Goal: Answer question/provide support: Share knowledge or assist other users

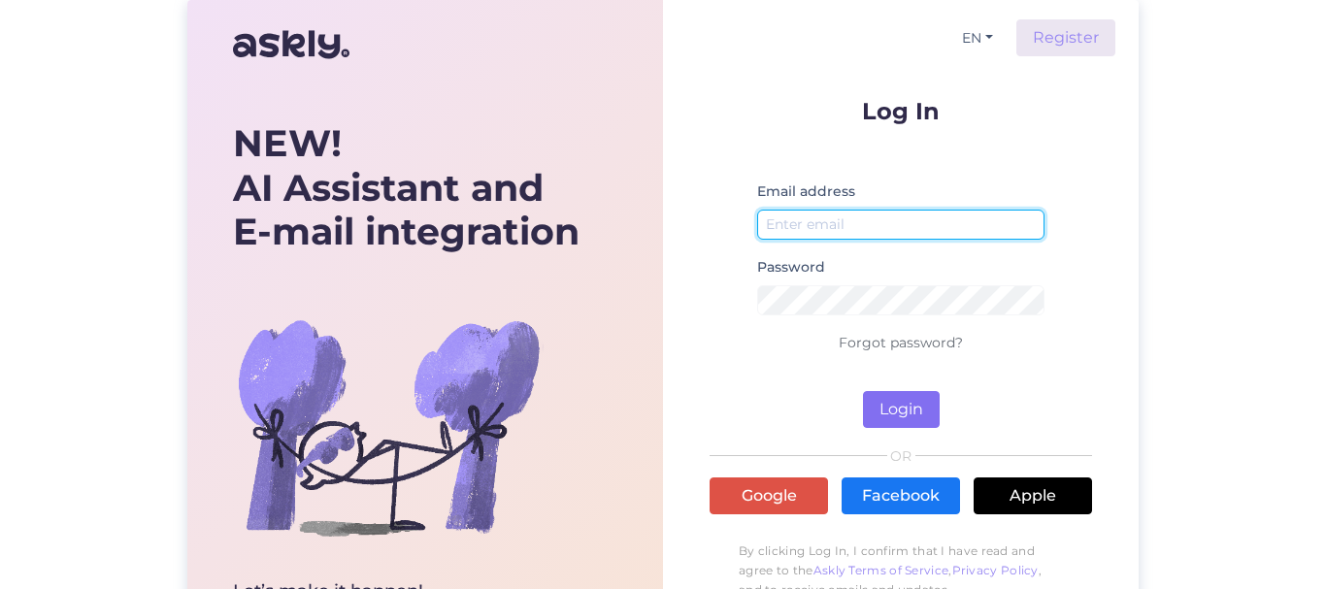
type input "[EMAIL_ADDRESS][DOMAIN_NAME]"
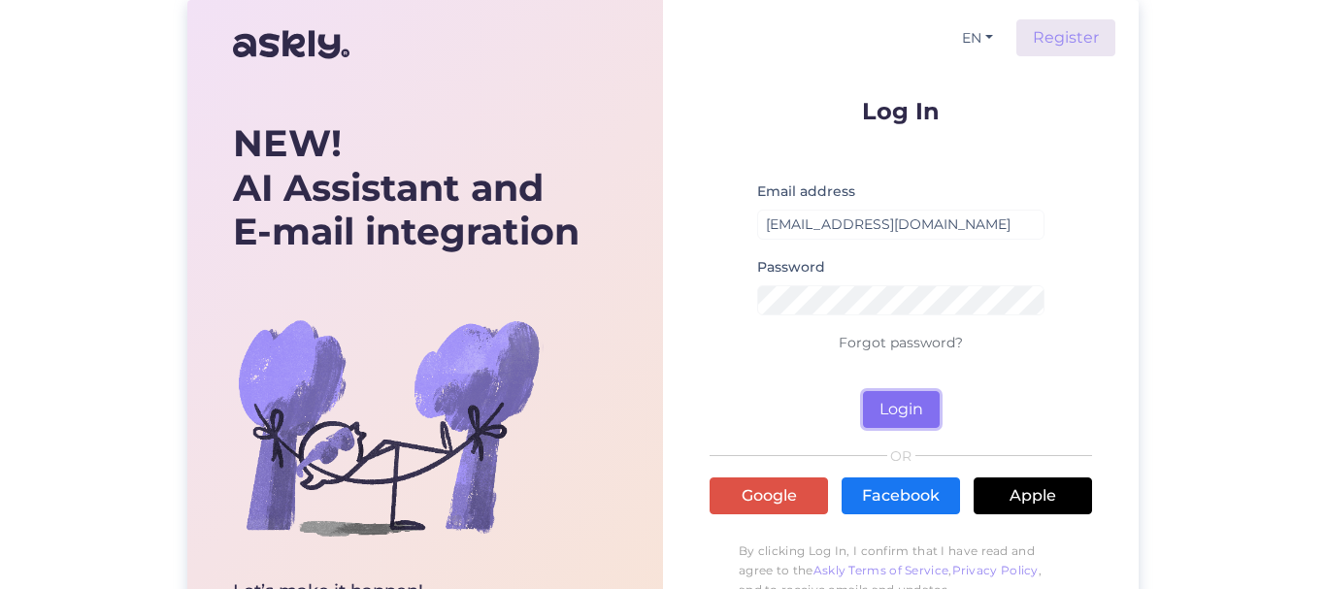
click at [911, 410] on button "Login" at bounding box center [901, 409] width 77 height 37
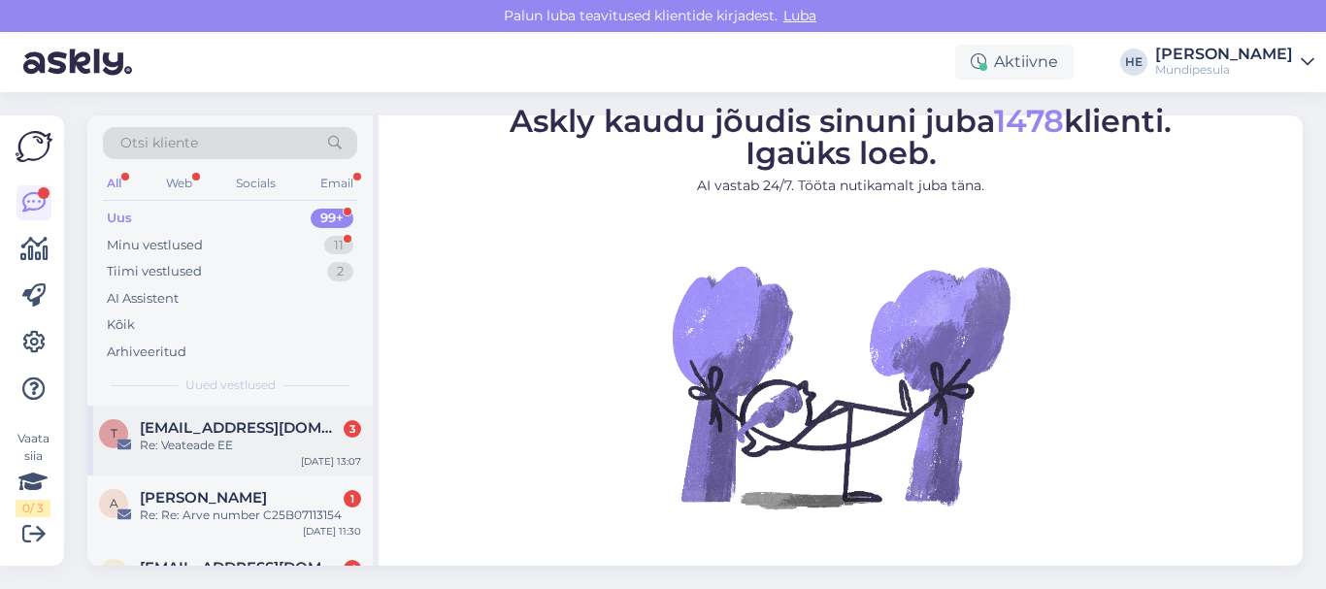
click at [188, 436] on span "[EMAIL_ADDRESS][DOMAIN_NAME]" at bounding box center [241, 427] width 202 height 17
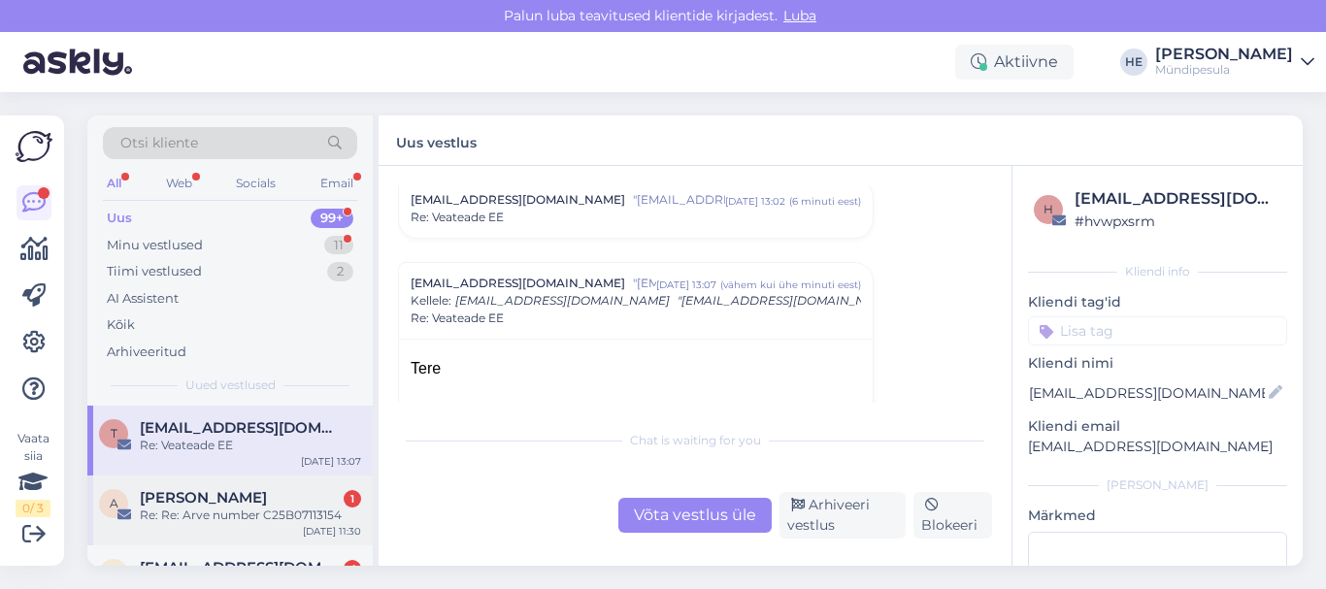
click at [204, 502] on span "[PERSON_NAME]" at bounding box center [203, 497] width 127 height 17
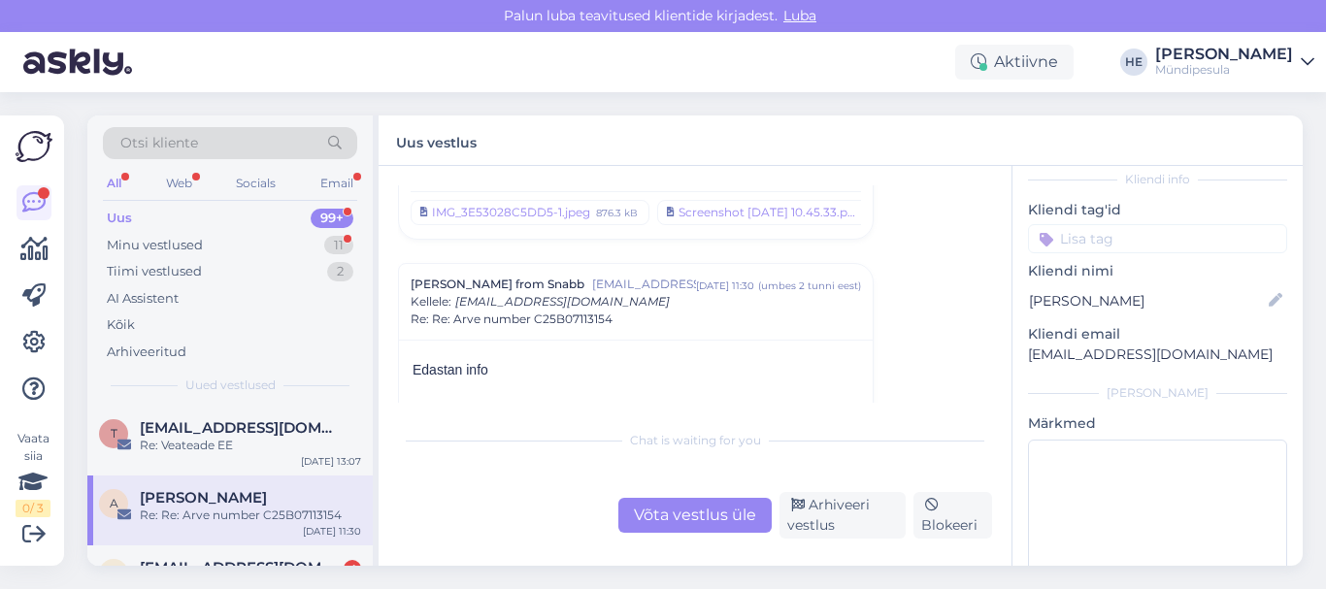
scroll to position [111, 0]
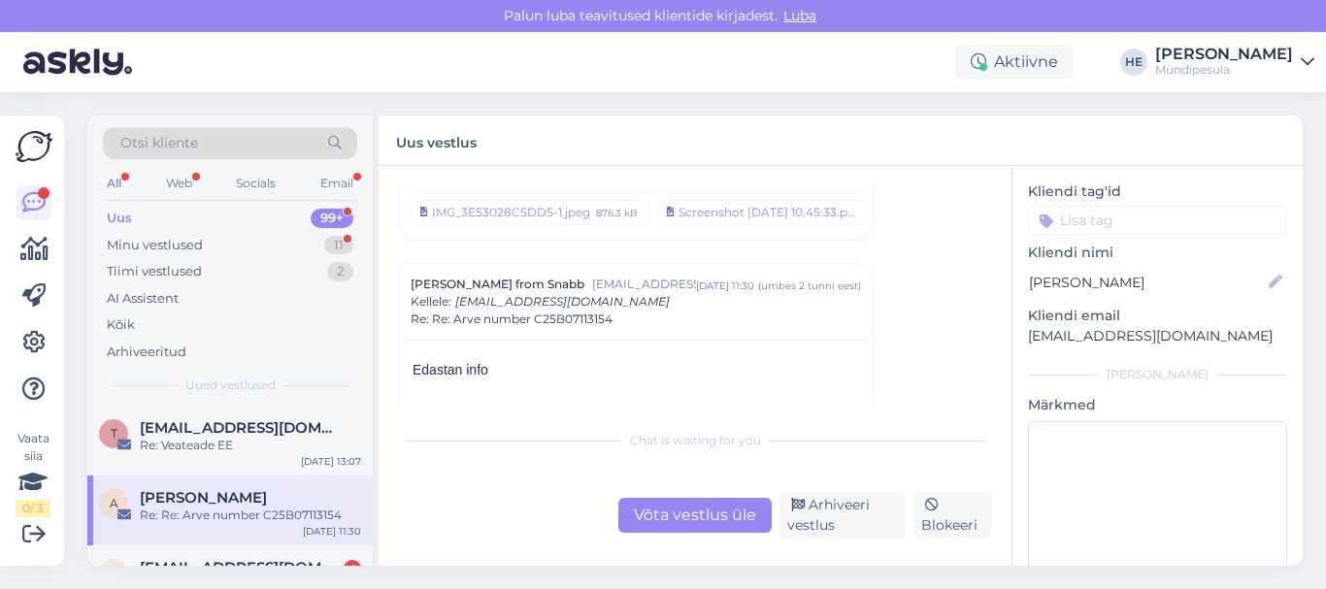
drag, startPoint x: 376, startPoint y: 293, endPoint x: 376, endPoint y: 316, distance: 23.3
click at [376, 316] on div "Otsi kliente All Web Socials Email Uus 99+ Minu vestlused 11 Tiimi vestlused 2 …" at bounding box center [232, 341] width 291 height 450
click at [123, 436] on div "t" at bounding box center [113, 433] width 29 height 29
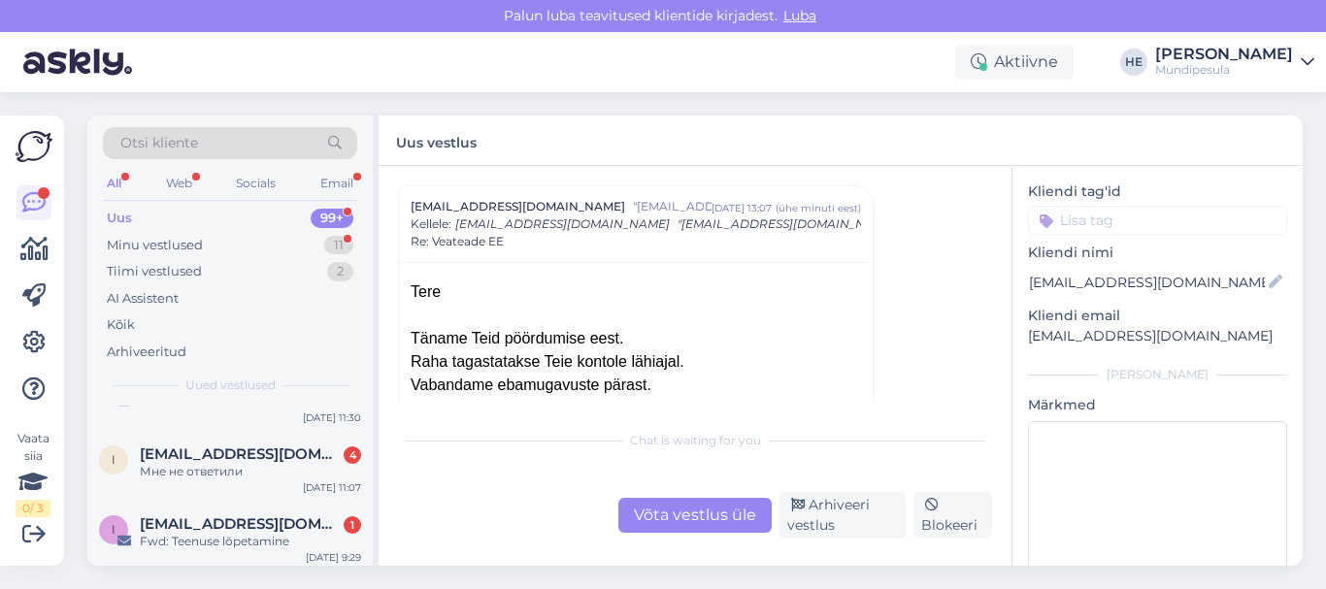
scroll to position [116, 0]
click at [182, 458] on span "[EMAIL_ADDRESS][DOMAIN_NAME]" at bounding box center [241, 451] width 202 height 17
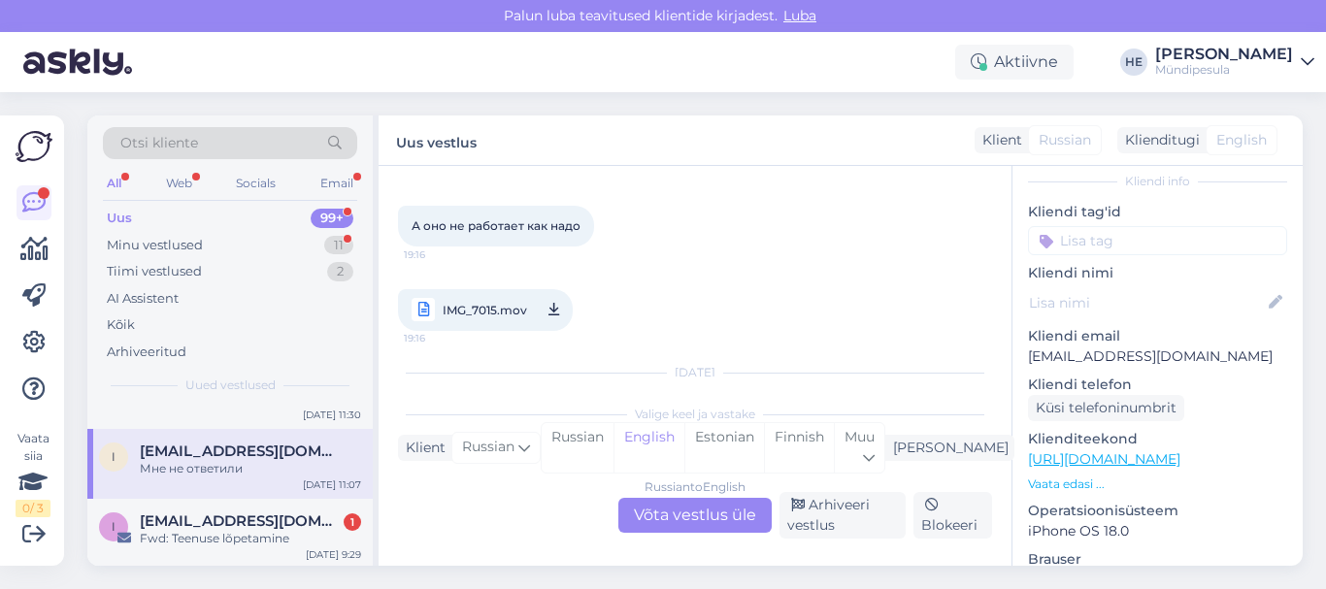
scroll to position [283, 0]
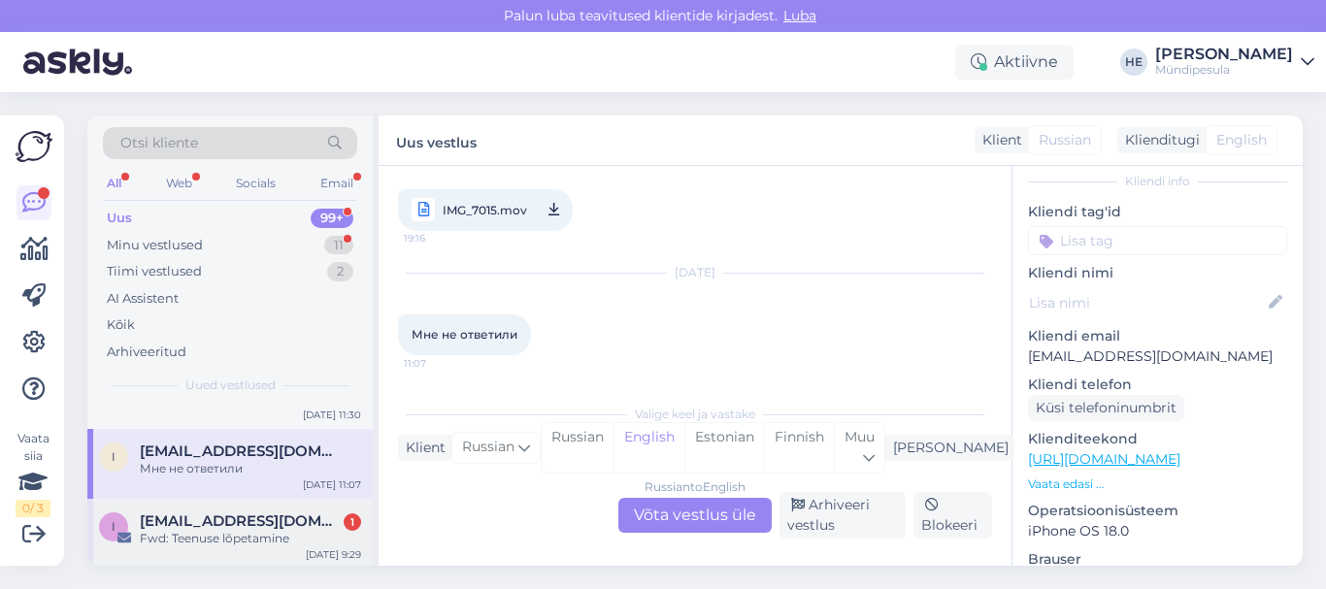
click at [227, 524] on span "[EMAIL_ADDRESS][DOMAIN_NAME]" at bounding box center [241, 520] width 202 height 17
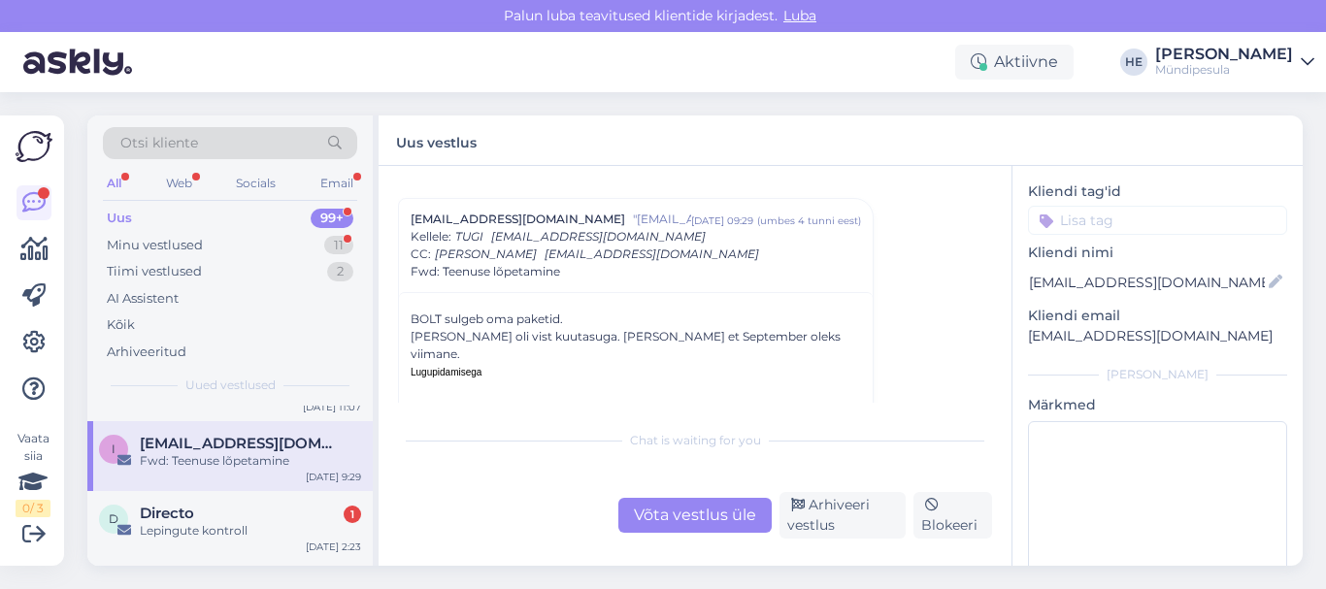
scroll to position [233, 0]
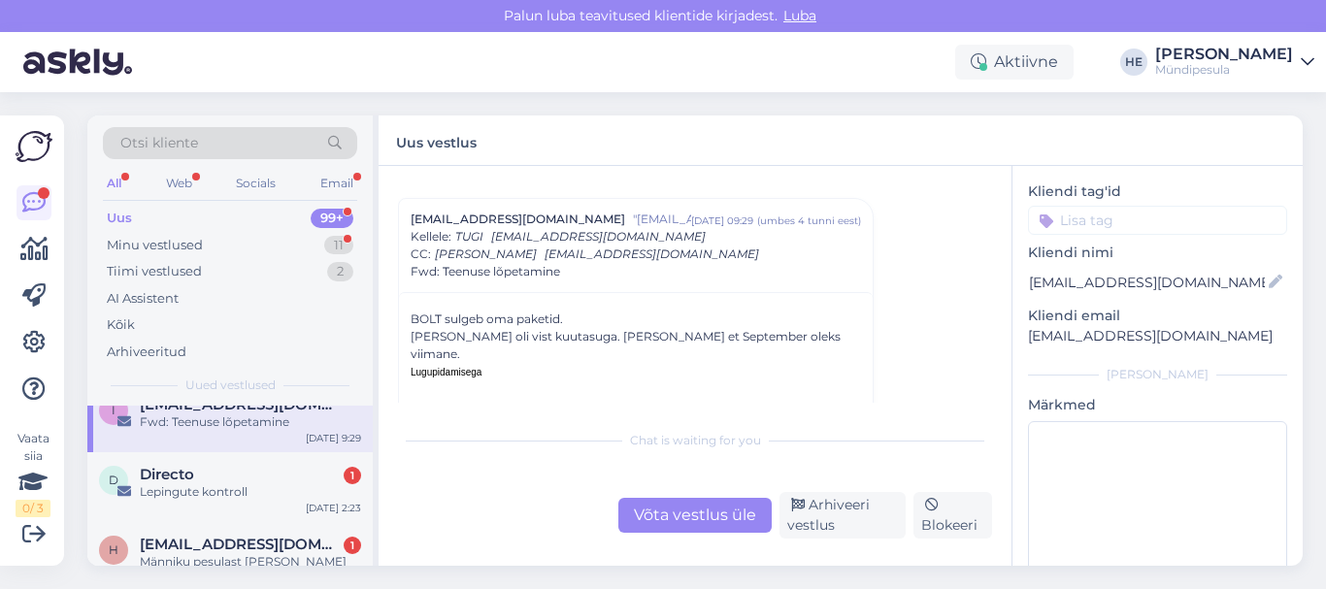
click at [227, 524] on div "H [EMAIL_ADDRESS][DOMAIN_NAME] 1 Männiku pesulast [PERSON_NAME] ainult vett. Pe…" at bounding box center [229, 565] width 285 height 87
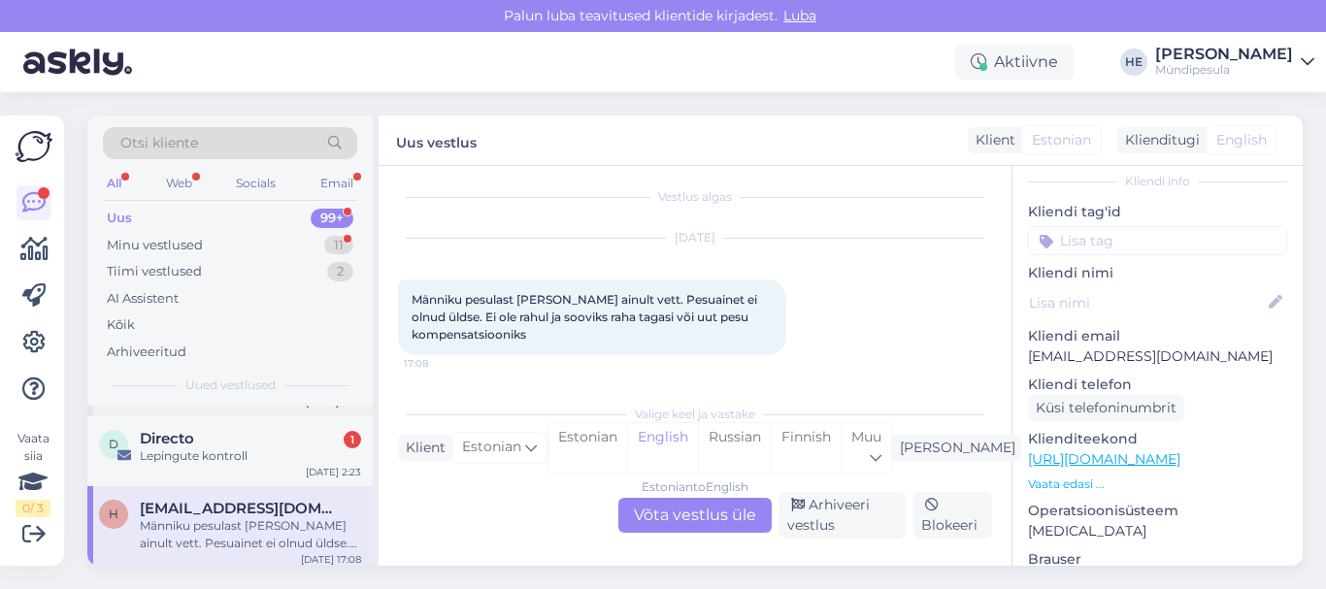
scroll to position [272, 0]
click at [256, 523] on div "Männiku pesulast [PERSON_NAME] ainult vett. Pesuainet ei olnud üldse. Ei ole ra…" at bounding box center [250, 531] width 221 height 35
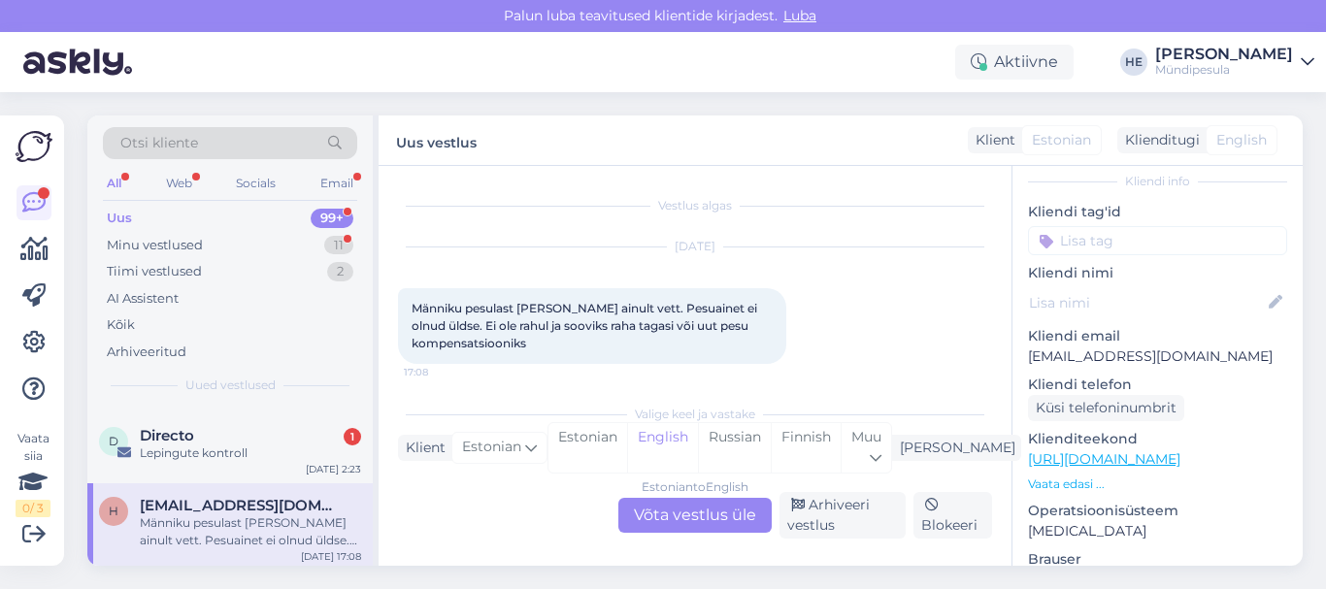
click at [689, 512] on div "Estonian to English Võta vestlus üle" at bounding box center [694, 515] width 153 height 35
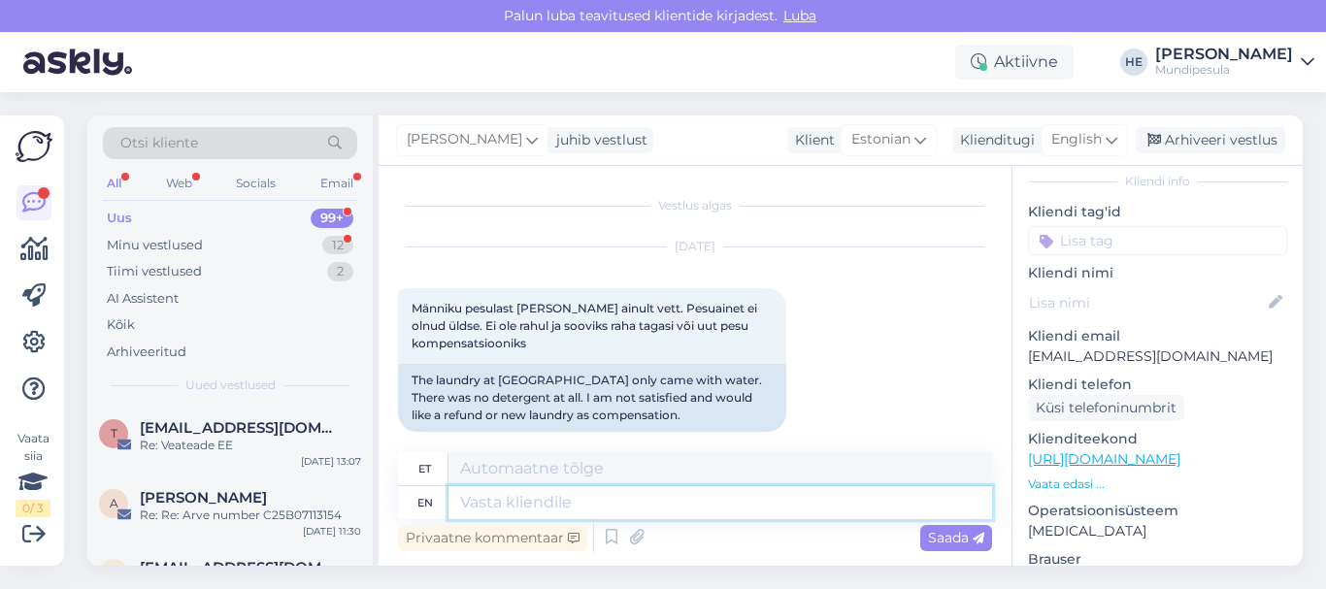
click at [530, 504] on textarea at bounding box center [720, 502] width 544 height 33
paste textarea "Tere Palun täitke meie kodulehel [PERSON_NAME] intsidenti kohta, et saaksime Te…"
type textarea "Tere Palun täitke meie kodulehel [PERSON_NAME] intsidenti kohta, et saaksime Te…"
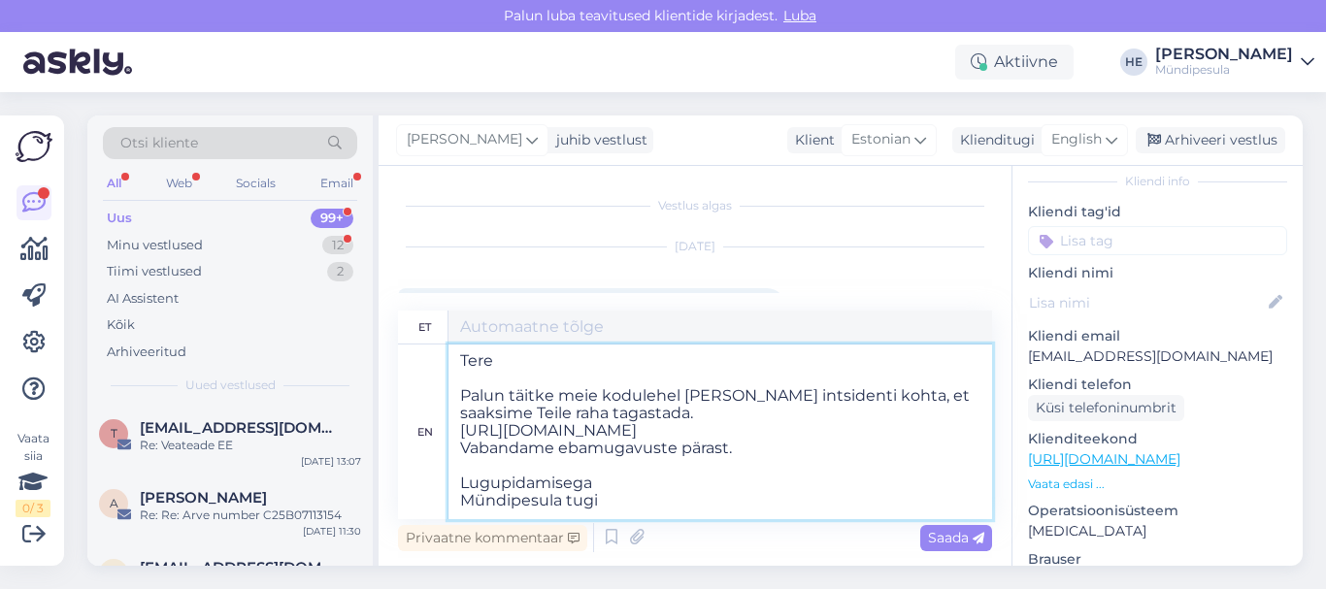
scroll to position [8, 0]
type textarea "Tere Palun täitke meie kodulehel [PERSON_NAME] intsidenti kohta, et saaksime Te…"
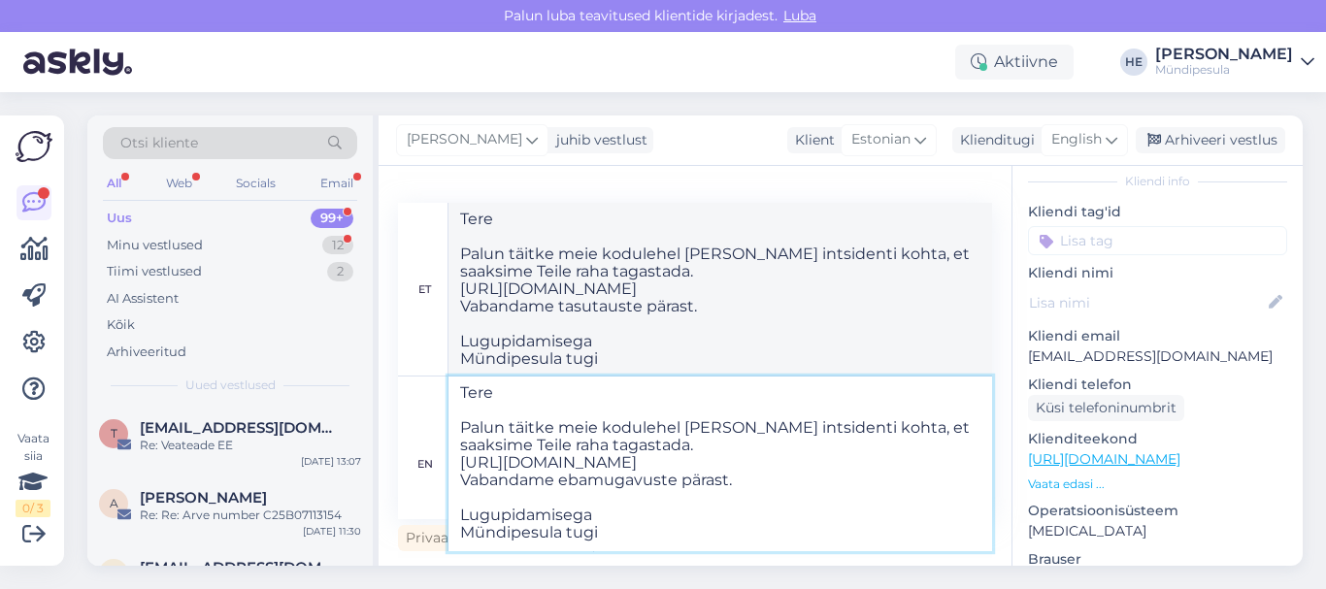
type textarea "Tere Palun täitke meie kodulehel [PERSON_NAME] intsidenti kohta, et saaksime Te…"
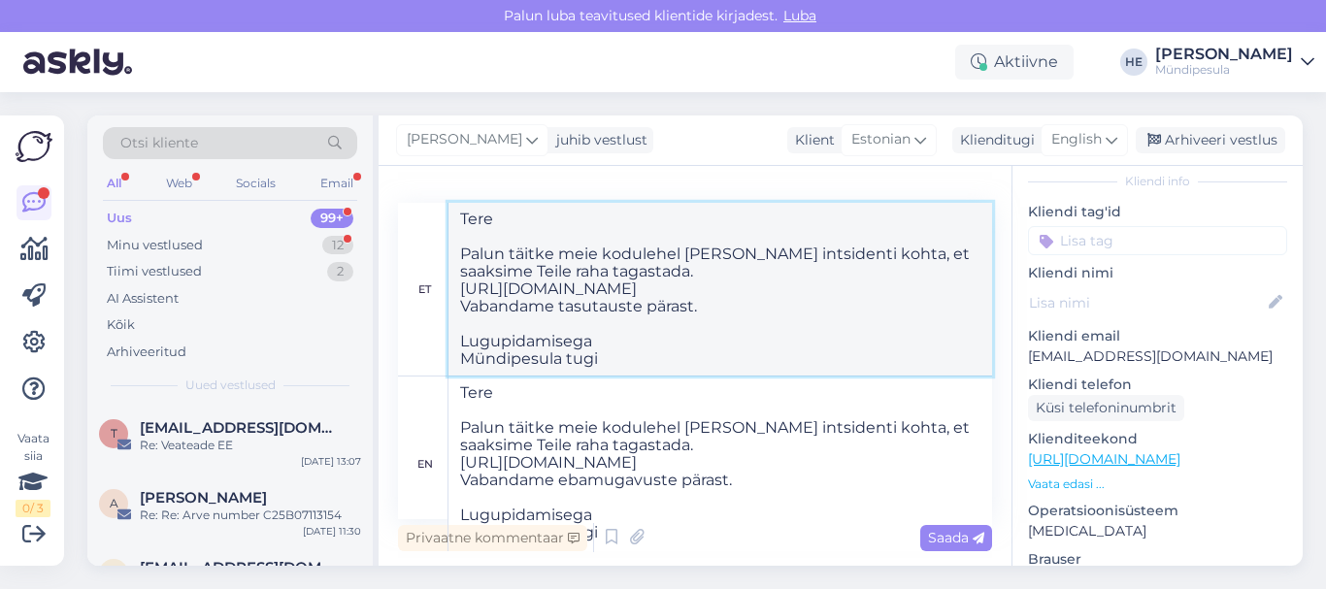
click at [815, 309] on textarea "Tere Palun täitke meie kodulehel [PERSON_NAME] intsidenti kohta, et saaksime Te…" at bounding box center [720, 289] width 544 height 173
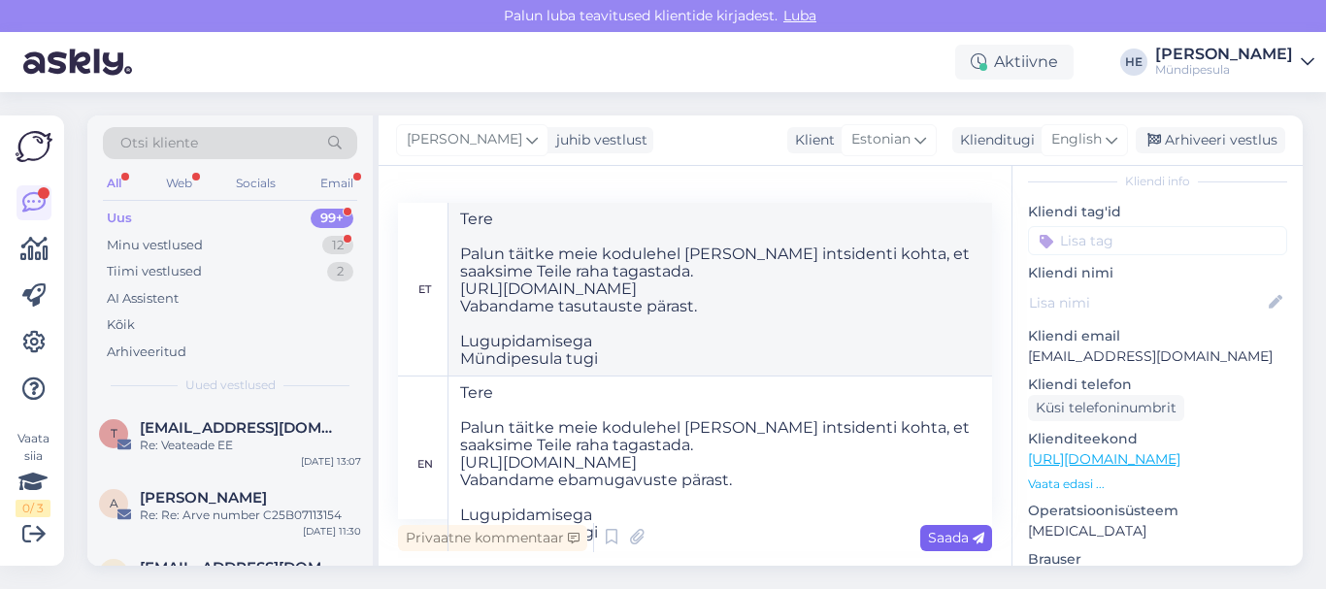
click at [928, 535] on span "Saada" at bounding box center [956, 537] width 56 height 17
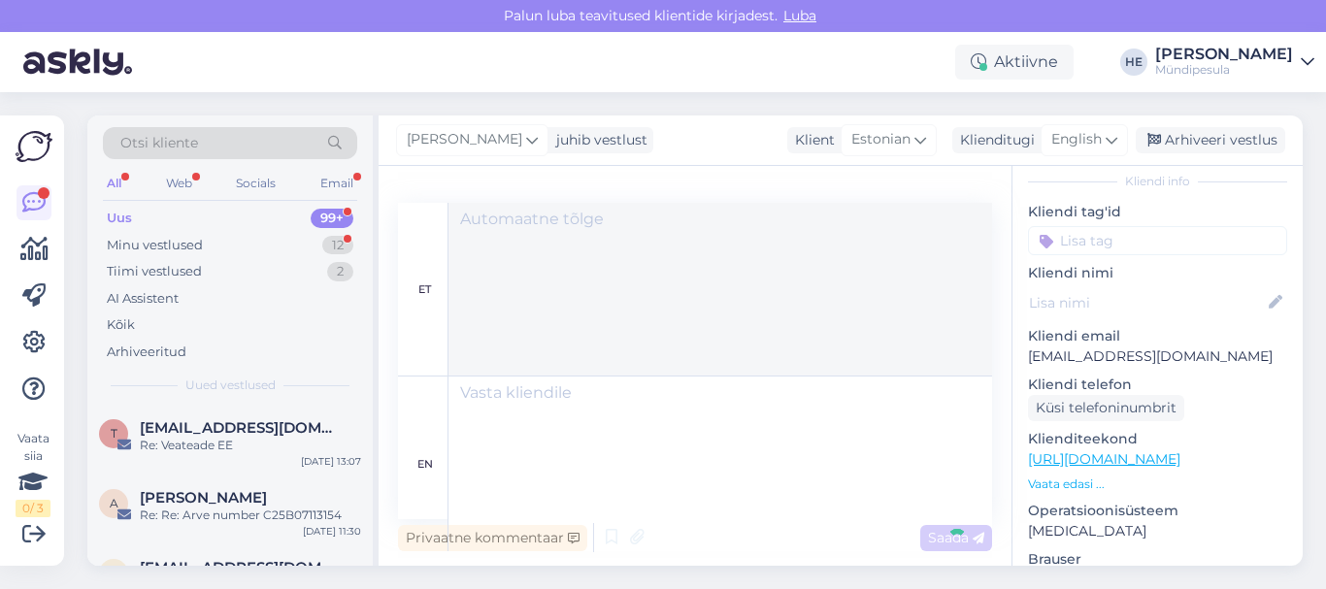
scroll to position [0, 0]
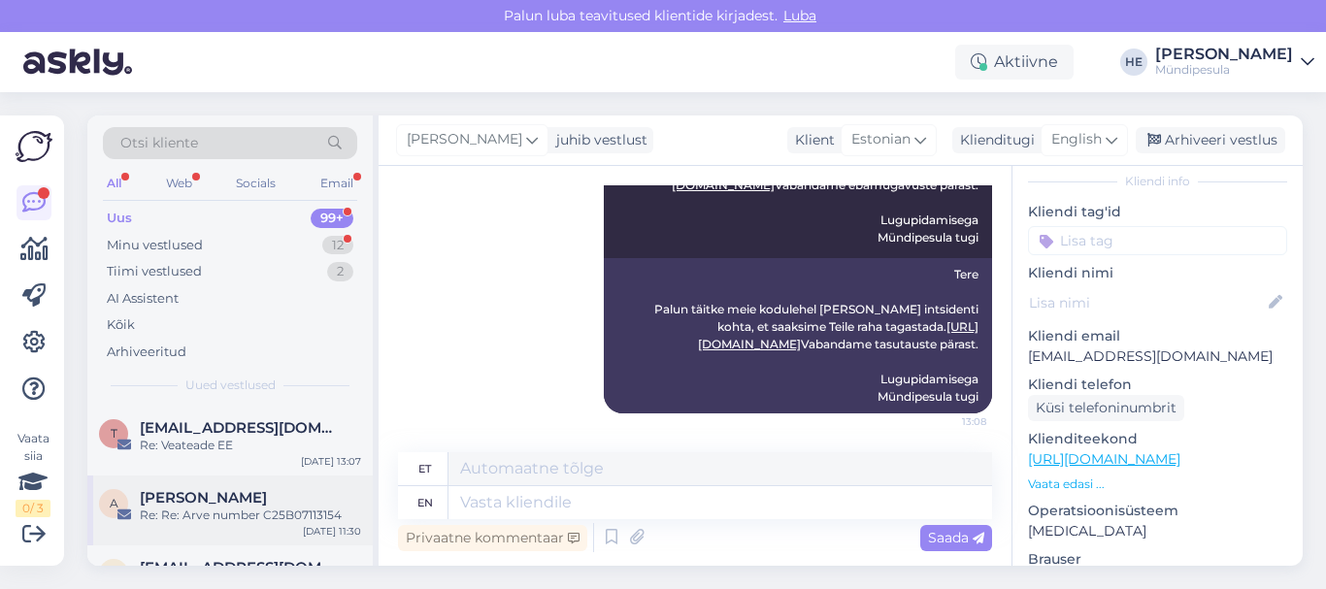
click at [246, 504] on span "[PERSON_NAME]" at bounding box center [203, 497] width 127 height 17
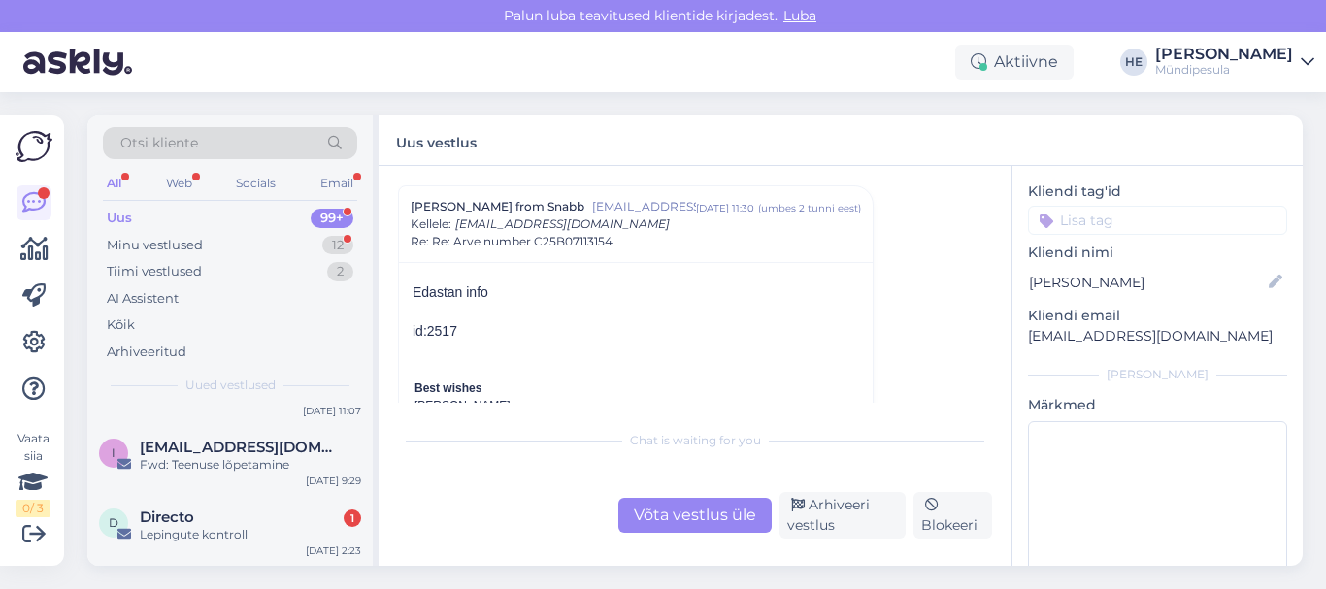
scroll to position [194, 0]
click at [246, 504] on div "D Directo 1 Lepingute kontroll [DATE] 2:23" at bounding box center [229, 526] width 285 height 70
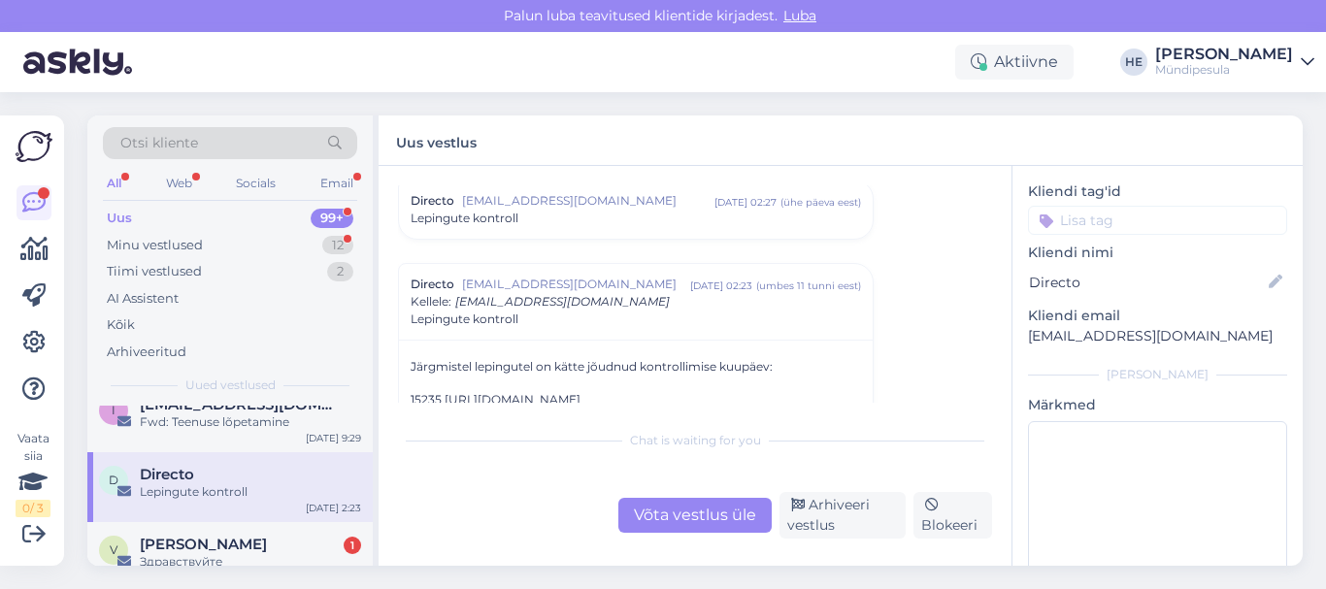
scroll to position [272, 0]
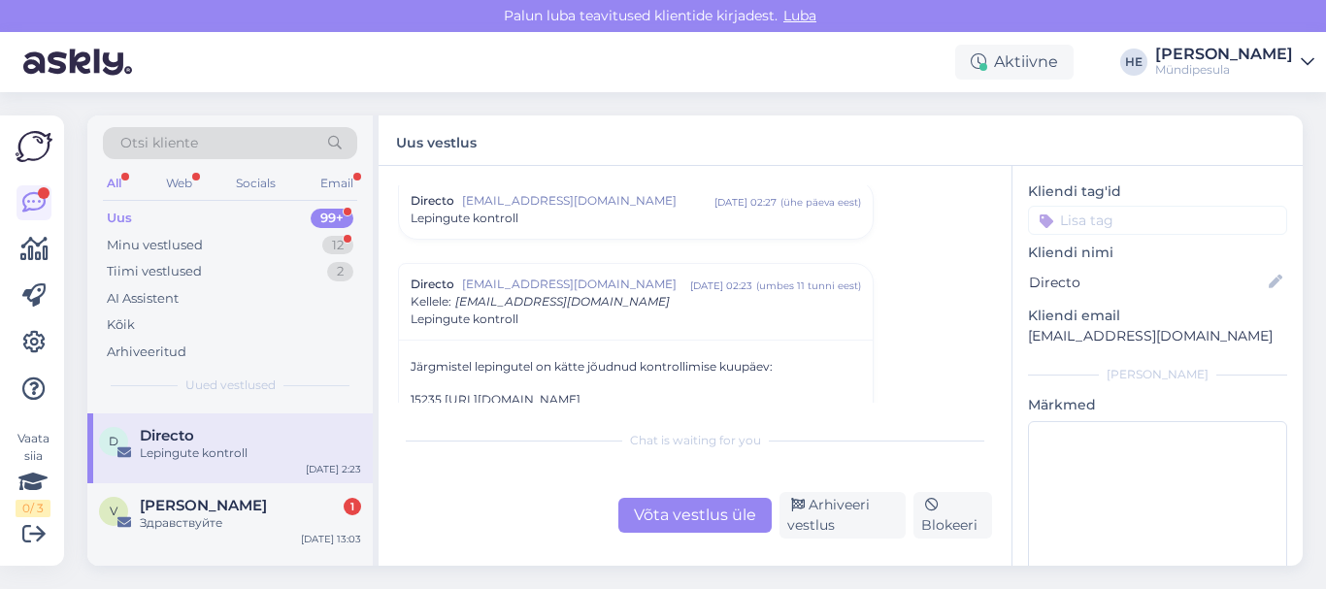
click at [246, 504] on div "[PERSON_NAME] 1" at bounding box center [250, 505] width 221 height 17
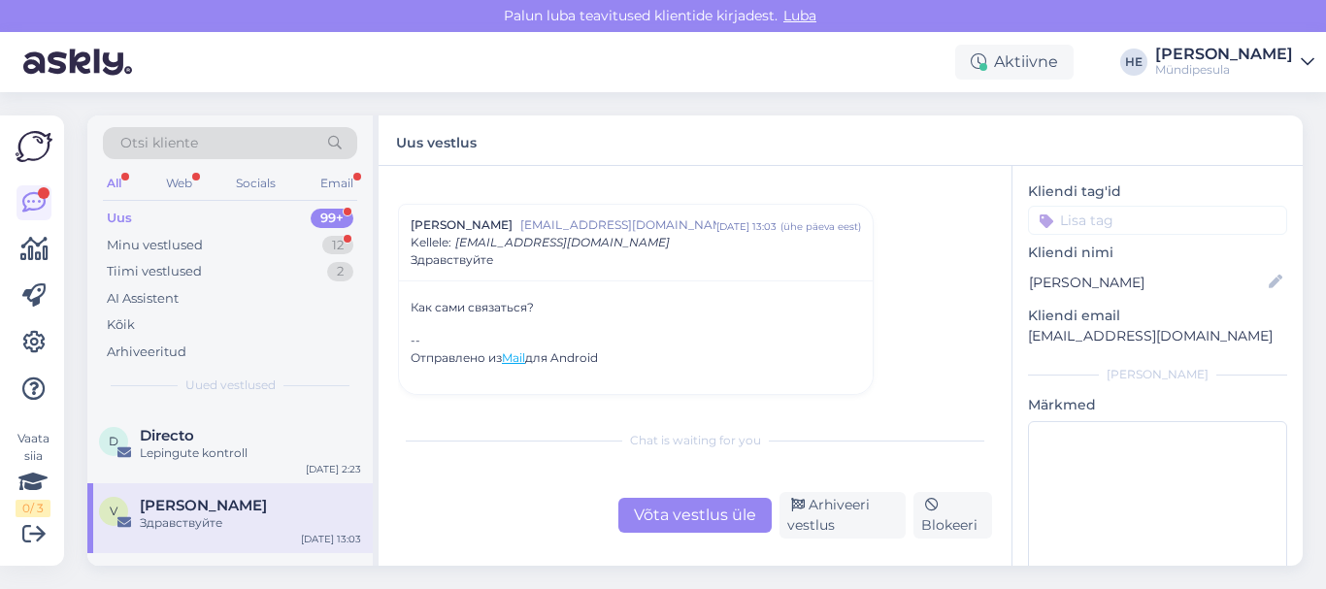
scroll to position [38, 0]
click at [285, 502] on div "[PERSON_NAME]" at bounding box center [250, 505] width 221 height 17
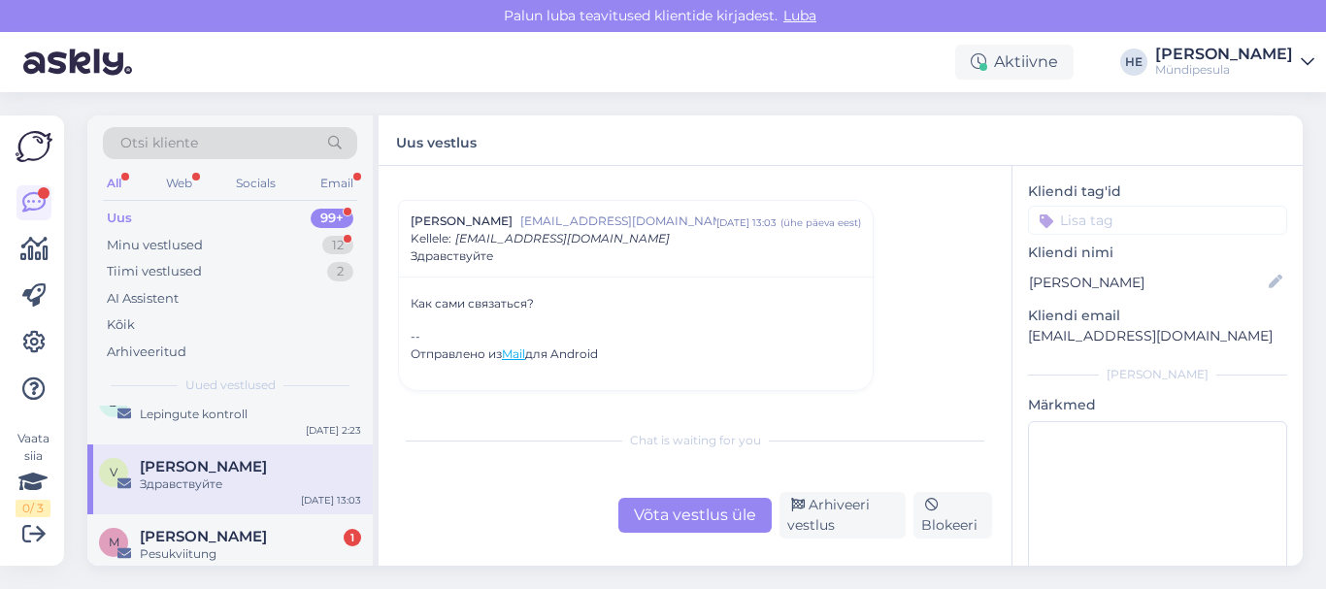
scroll to position [0, 0]
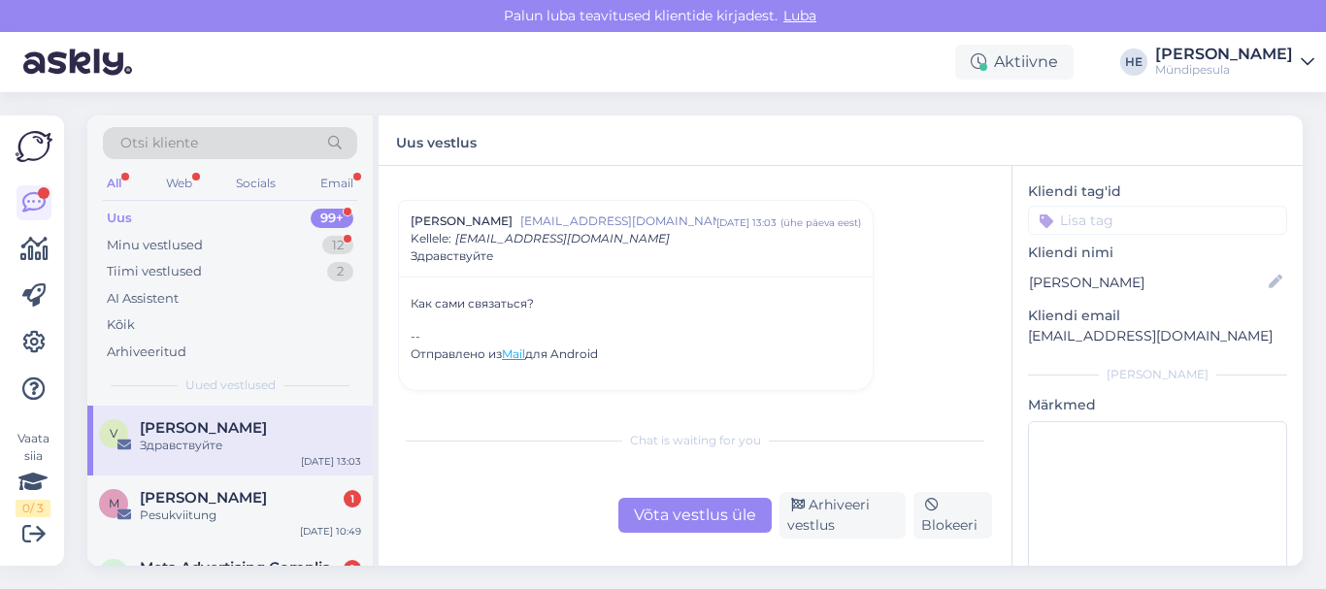
click at [285, 502] on div "[PERSON_NAME] 1" at bounding box center [250, 497] width 221 height 17
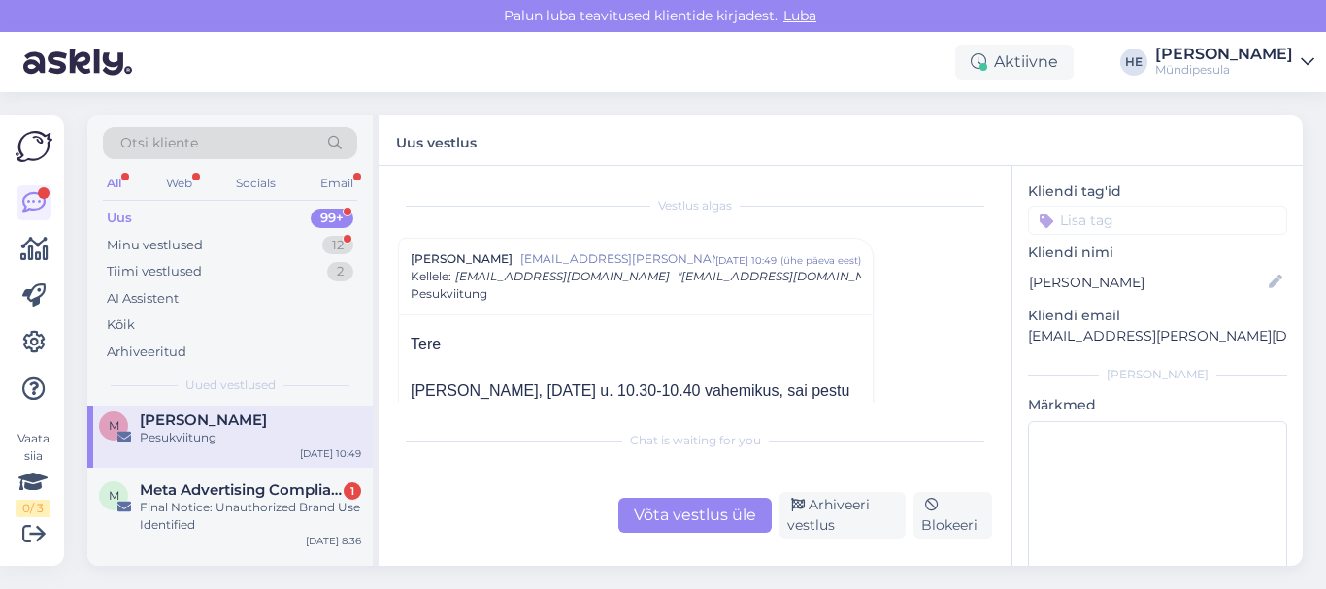
click at [285, 502] on div "Final Notice: Unauthorized Brand Use Identified" at bounding box center [250, 516] width 221 height 35
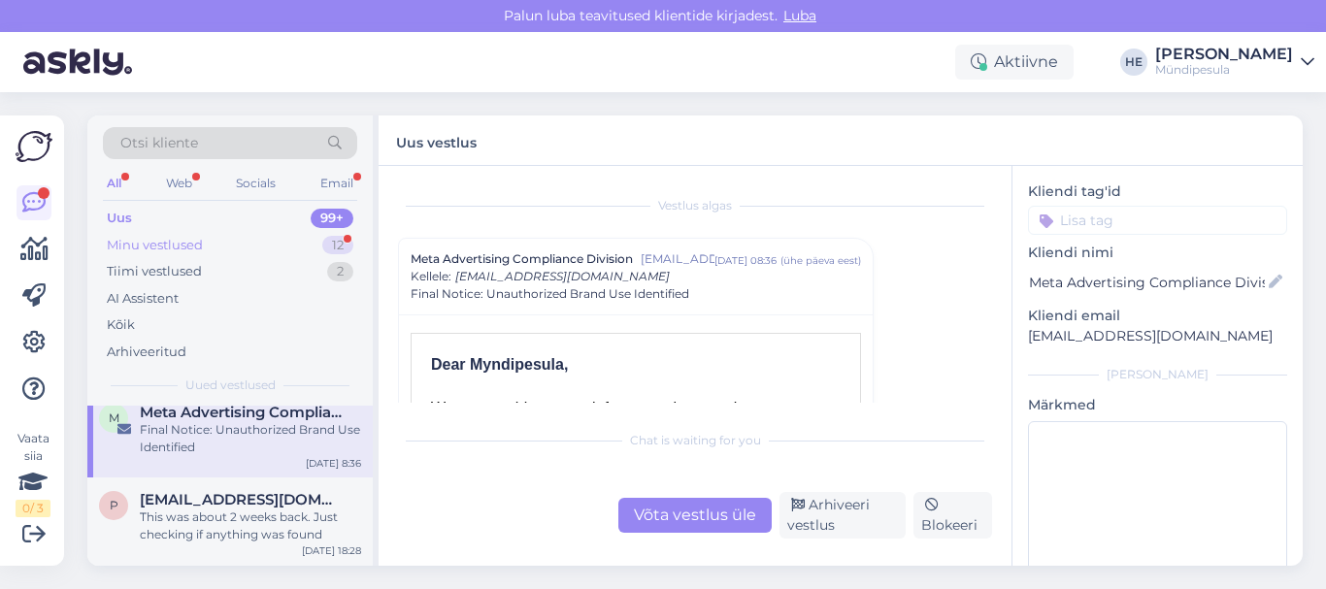
click at [158, 243] on div "Minu vestlused" at bounding box center [155, 245] width 96 height 19
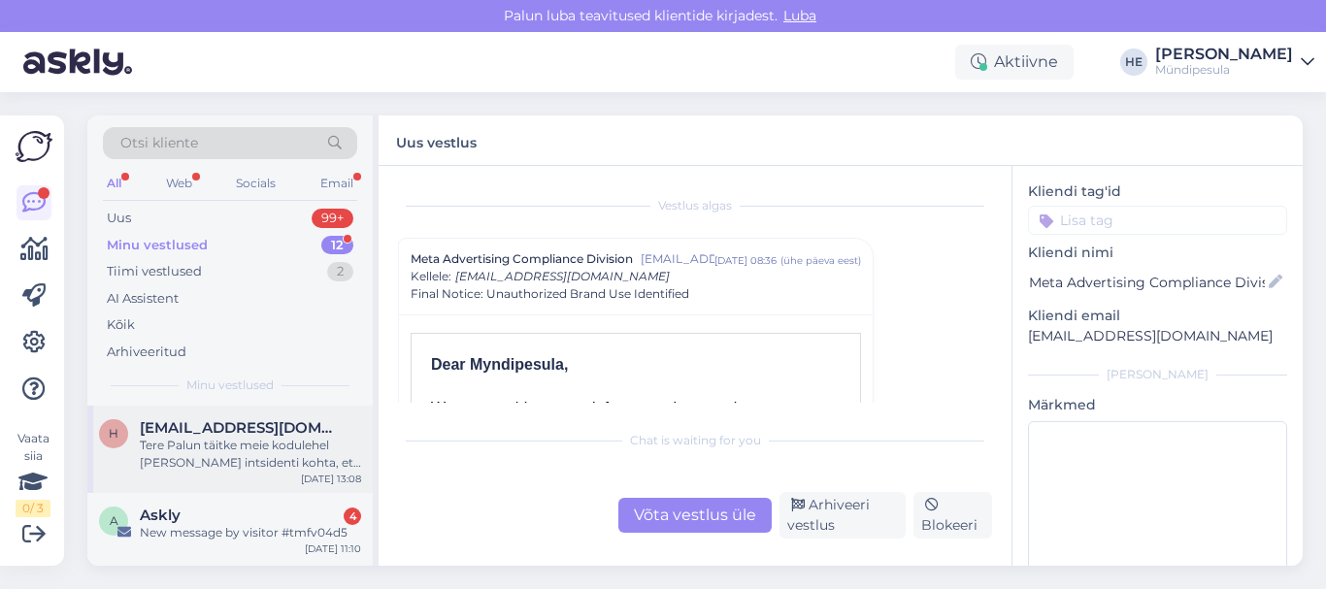
click at [207, 431] on span "[EMAIL_ADDRESS][DOMAIN_NAME]" at bounding box center [241, 427] width 202 height 17
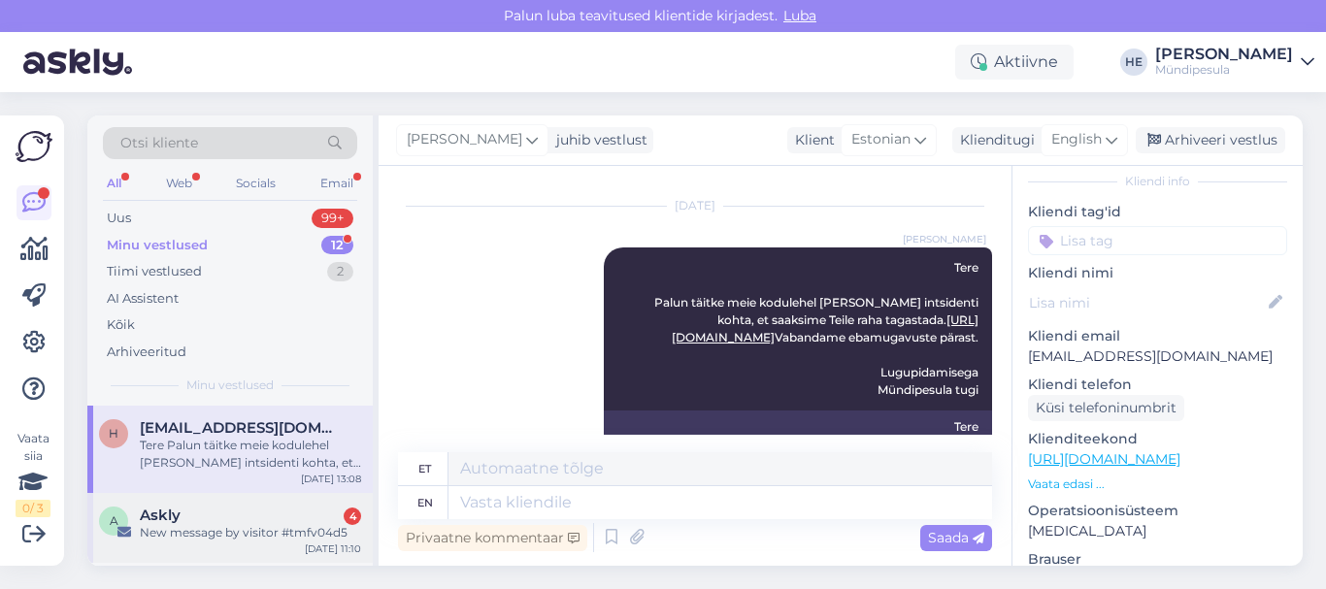
click at [205, 520] on div "Askly 4" at bounding box center [250, 515] width 221 height 17
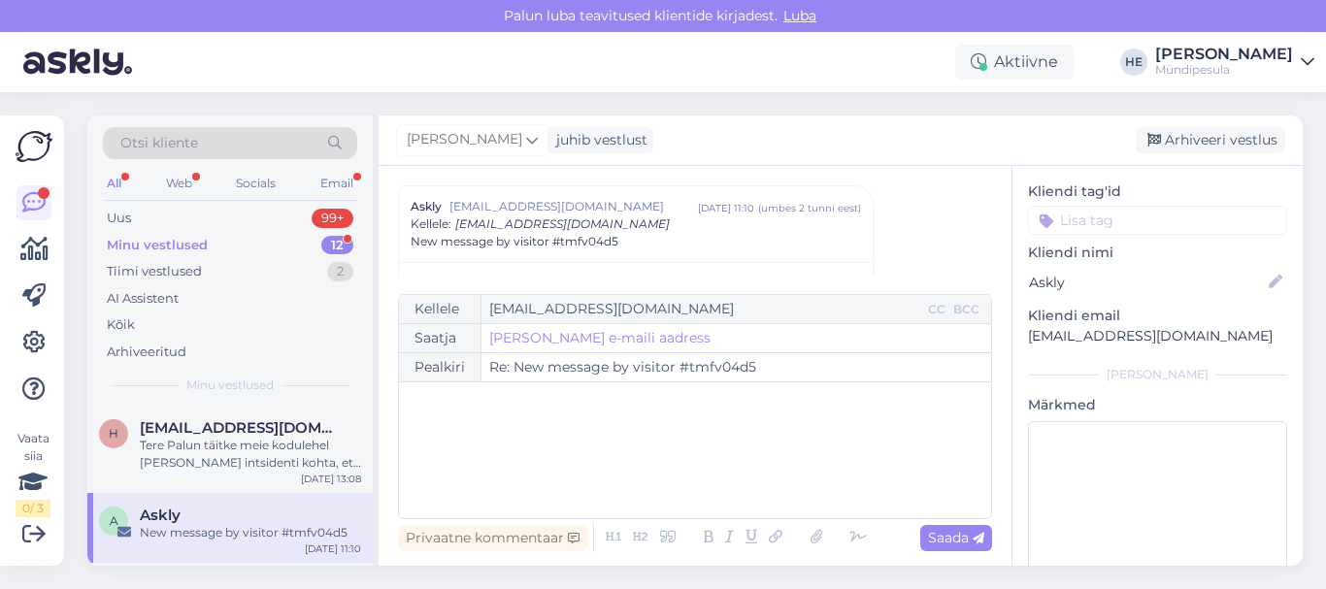
click at [150, 236] on div "Minu vestlused" at bounding box center [157, 245] width 101 height 19
click at [182, 441] on div "Tere Palun täitke meie kodulehel [PERSON_NAME] intsidenti kohta, et saaksime Te…" at bounding box center [250, 454] width 221 height 35
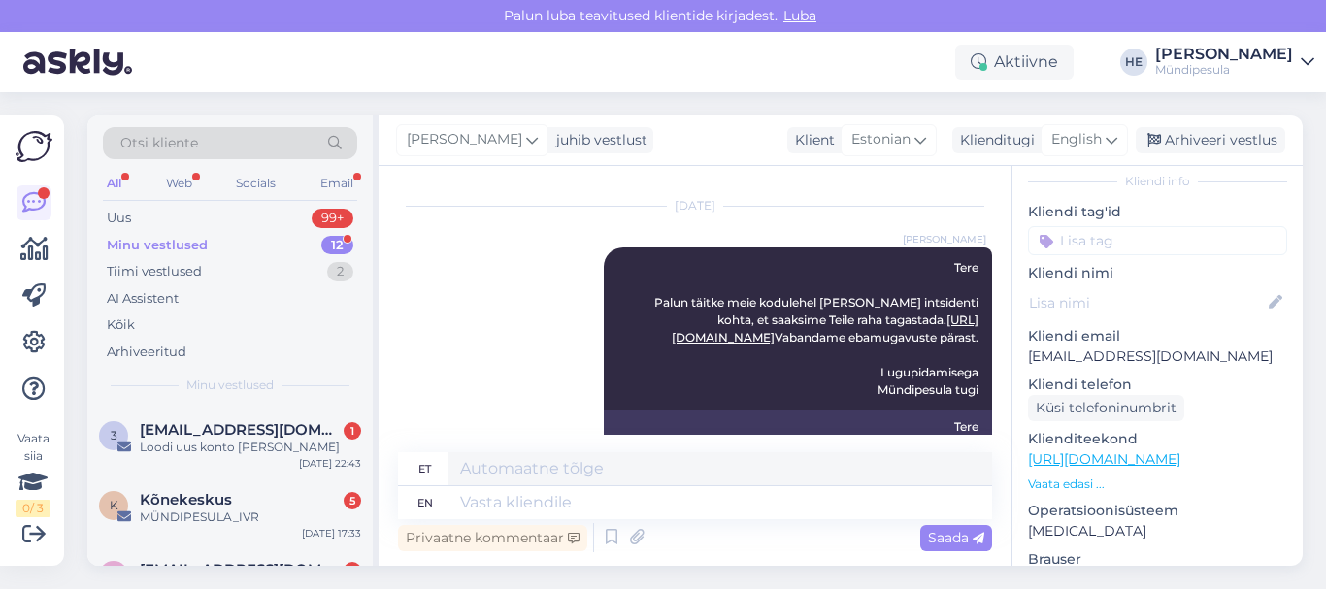
click at [182, 441] on div "Loodi uus konto [PERSON_NAME]" at bounding box center [250, 447] width 221 height 17
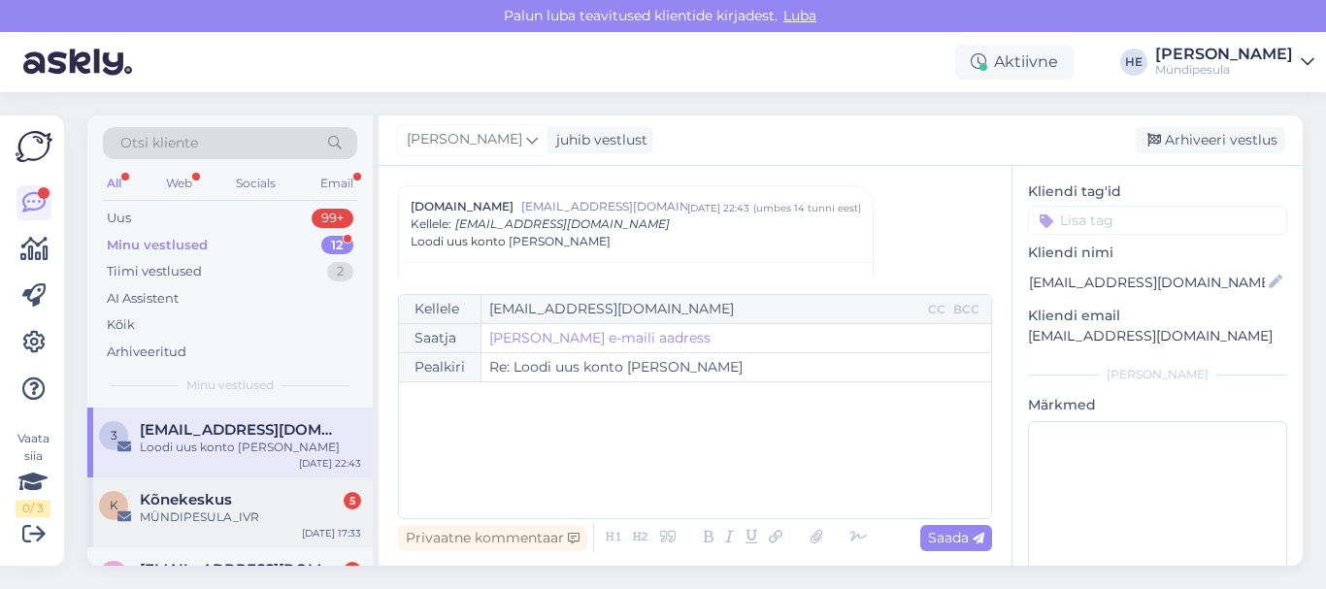
click at [184, 522] on div "MÜNDIPESULA_IVR" at bounding box center [250, 517] width 221 height 17
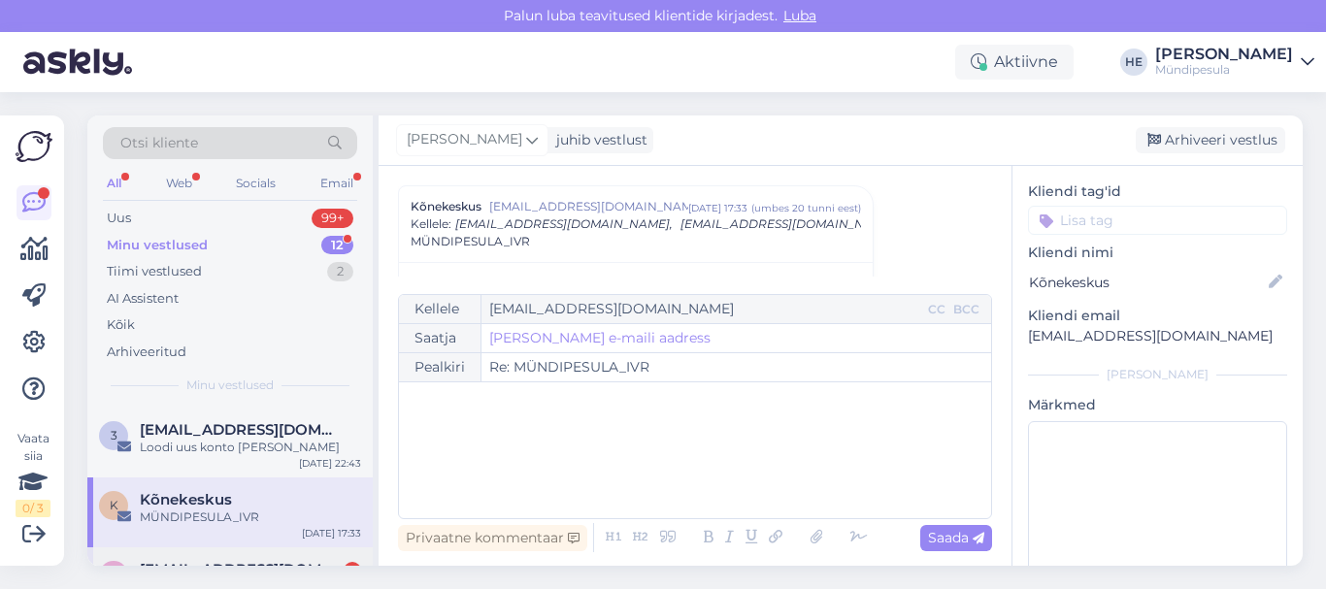
click at [187, 550] on div "V [EMAIL_ADDRESS][DOMAIN_NAME] 3 Как с вами связаться? [DATE] 13:05" at bounding box center [229, 582] width 285 height 70
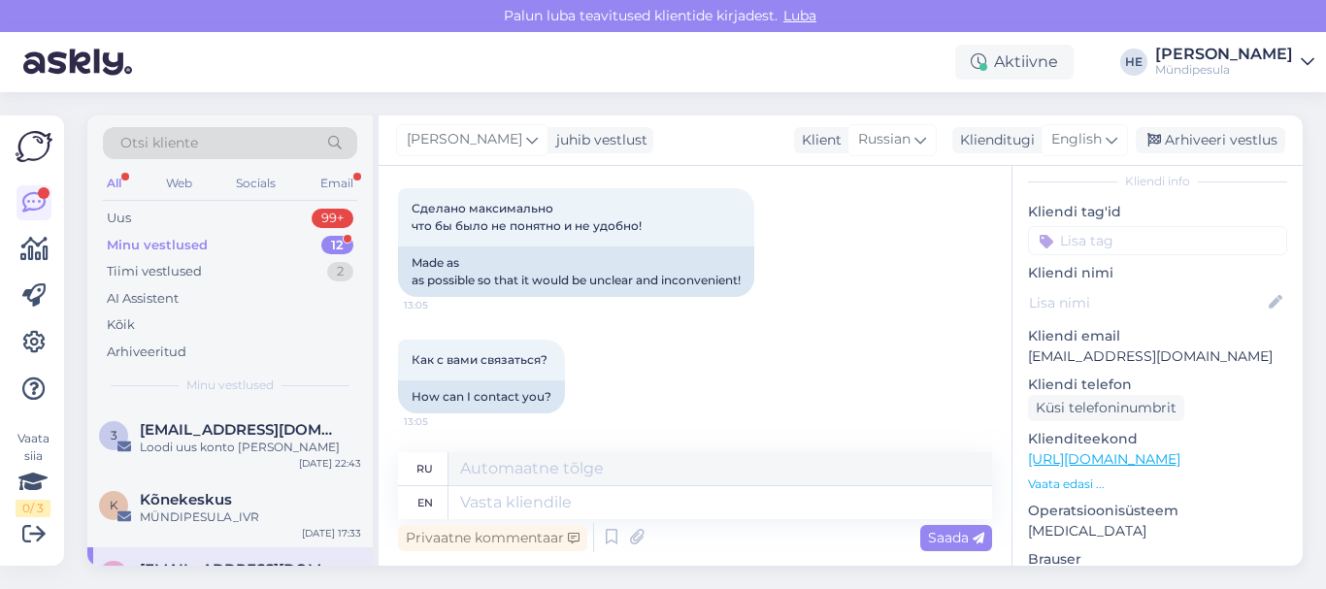
click at [166, 243] on div "Minu vestlused" at bounding box center [157, 245] width 101 height 19
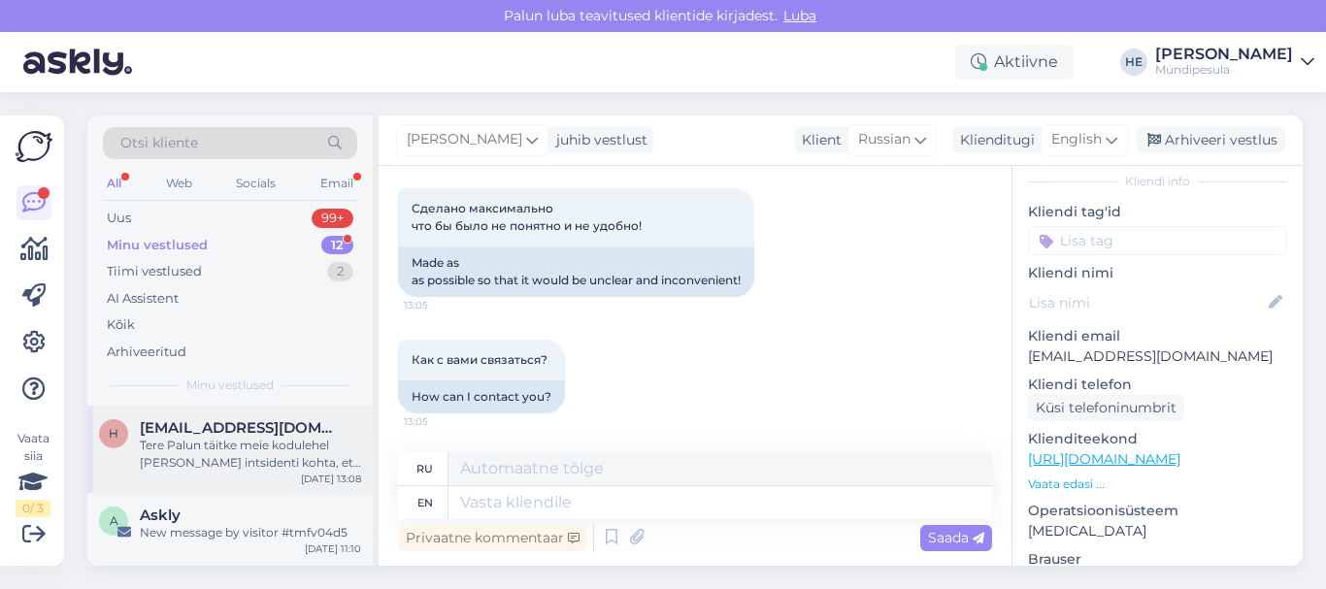
click at [205, 431] on span "[EMAIL_ADDRESS][DOMAIN_NAME]" at bounding box center [241, 427] width 202 height 17
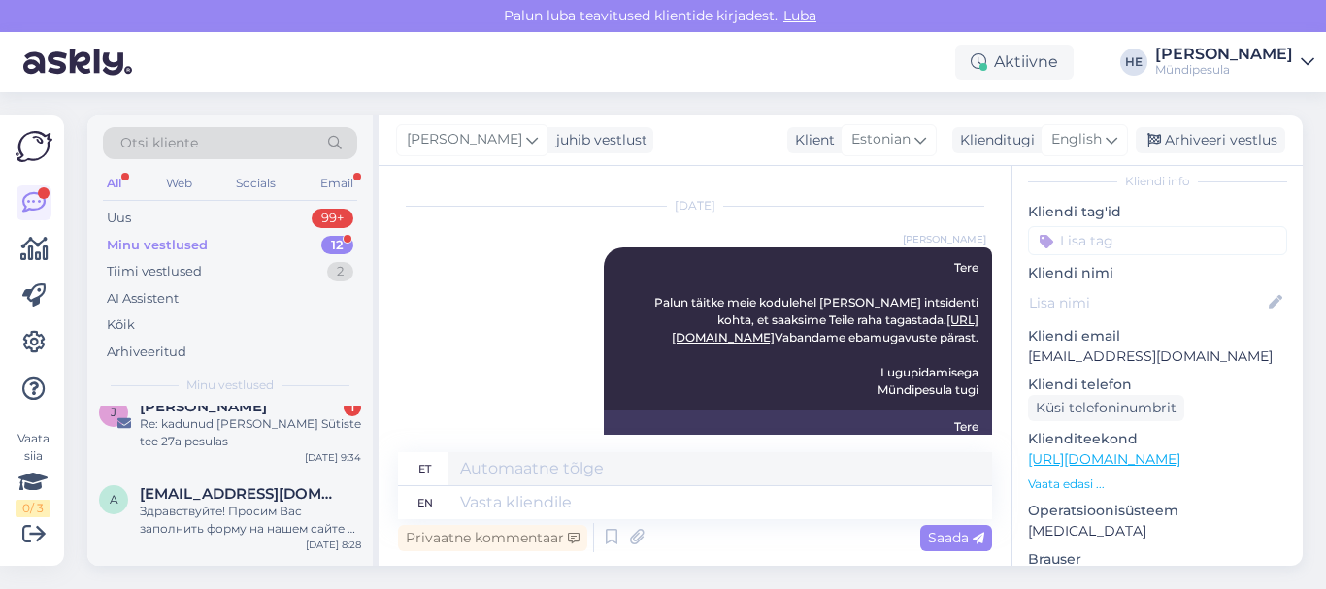
click at [205, 431] on div "Re: kadunud [PERSON_NAME] Sütiste tee 27a pesulas" at bounding box center [250, 432] width 221 height 35
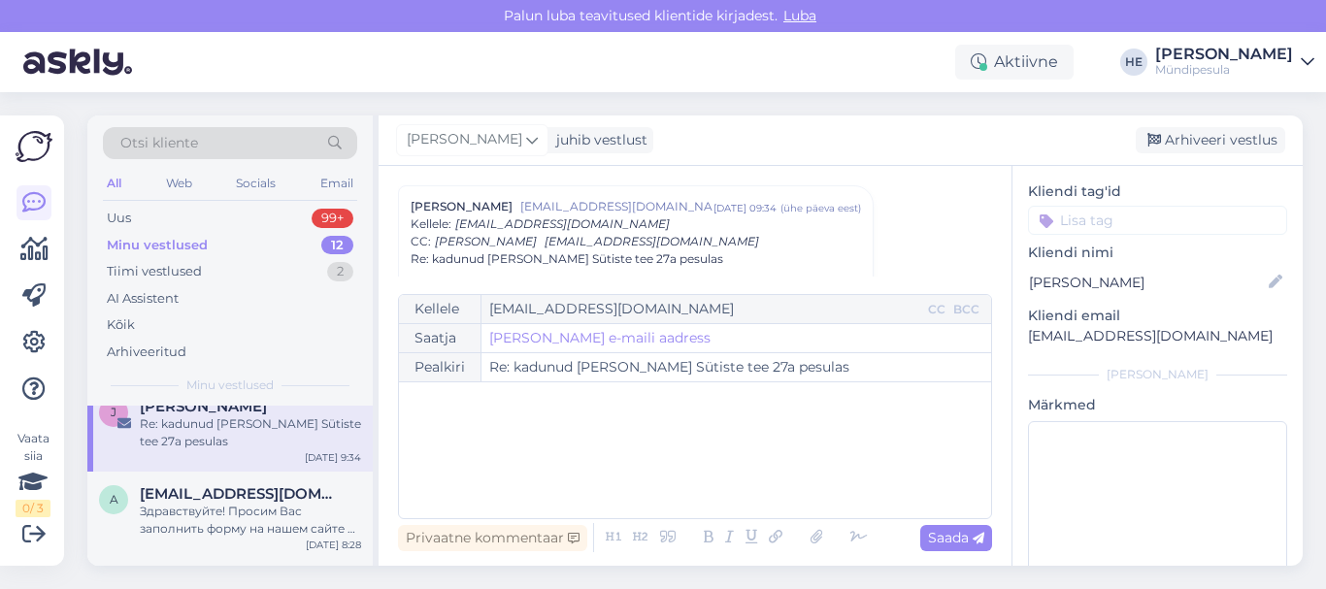
click at [1307, 57] on icon at bounding box center [1308, 62] width 14 height 16
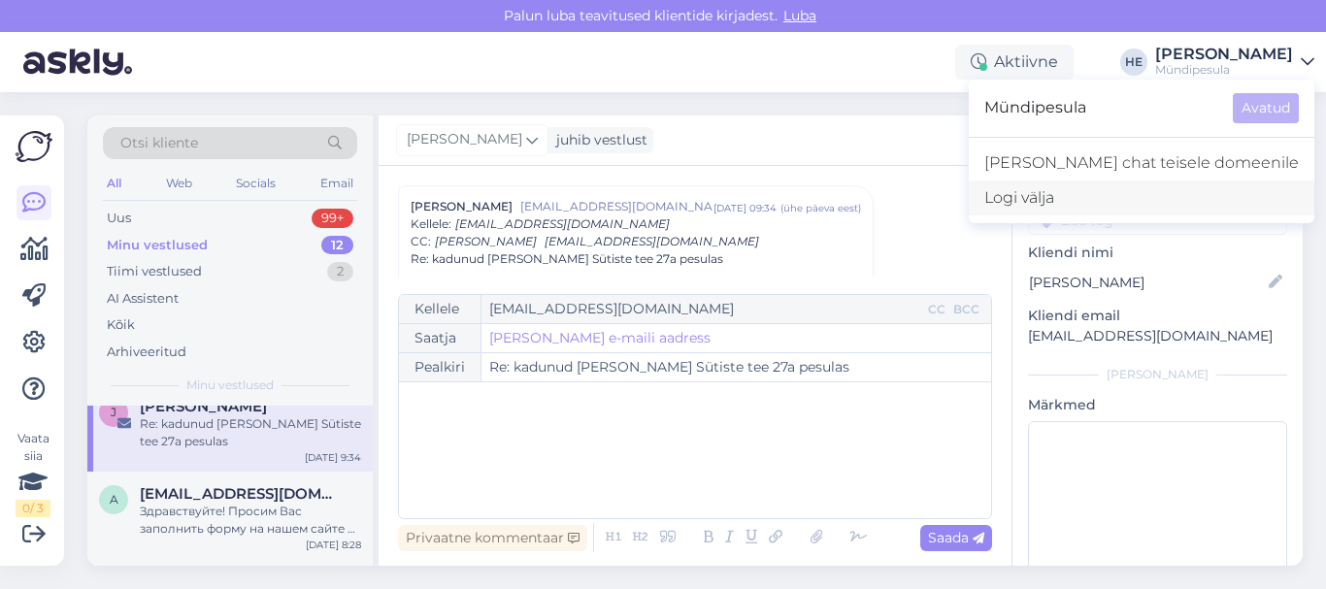
click at [1143, 200] on div "Logi välja" at bounding box center [1142, 198] width 346 height 35
